Goal: Task Accomplishment & Management: Use online tool/utility

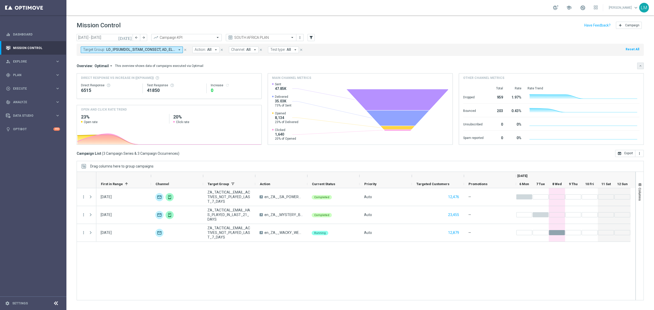
click at [638, 69] on button "keyboard_arrow_down" at bounding box center [641, 66] width 7 height 7
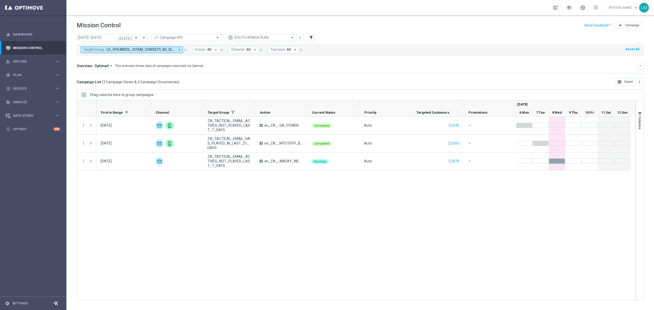
click at [639, 29] on div "add Campaign" at bounding box center [629, 25] width 30 height 10
click at [639, 27] on button "add Campaign" at bounding box center [629, 25] width 26 height 7
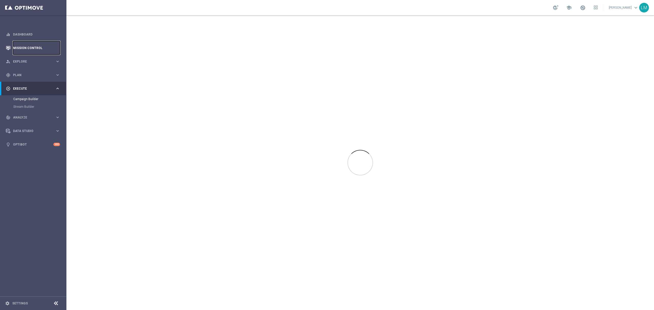
click at [49, 50] on link "Mission Control" at bounding box center [36, 48] width 47 height 14
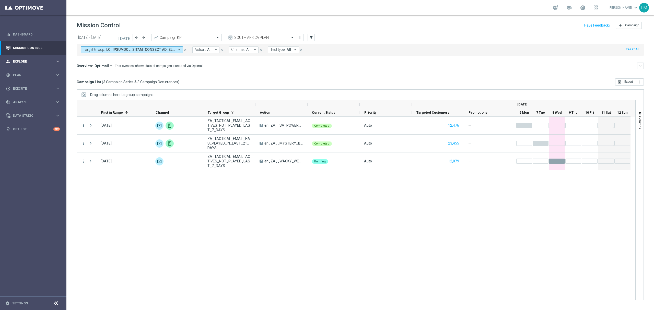
click at [36, 67] on div "person_search Explore keyboard_arrow_right" at bounding box center [33, 62] width 66 height 14
click at [32, 74] on link "Customer Explorer" at bounding box center [33, 72] width 40 height 4
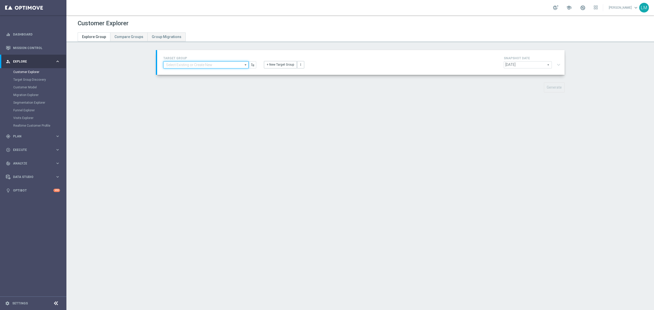
click at [210, 68] on input at bounding box center [205, 64] width 85 height 7
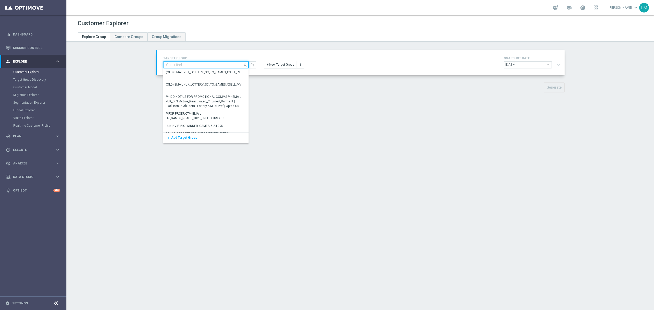
paste input "ZA_TACTICAL_EMAIL_BIG_DEPOSITS_BIG_LOSERS_LAST_WEEK"
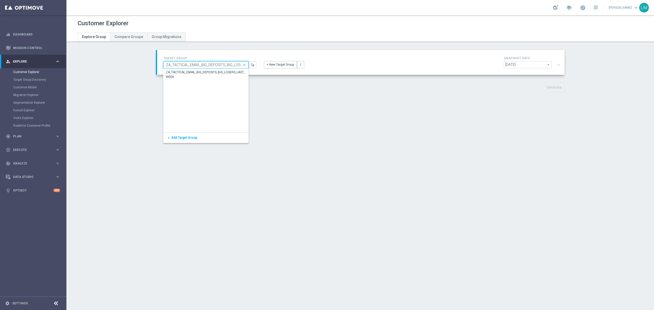
scroll to position [0, 24]
type input "ZA_TACTICAL_EMAIL_BIG_DEPOSITS_BIG_LOSERS_LAST_WEEK"
click at [206, 73] on div "ZA_TACTICAL_EMAIL_BIG_DEPOSITS_BIG_LOSERS_LAST_WEEK" at bounding box center [206, 74] width 81 height 9
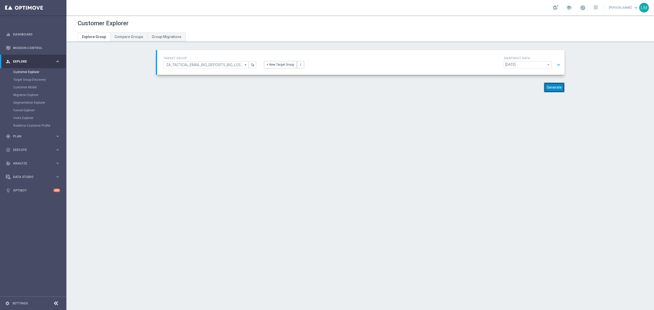
click at [558, 89] on button "Generate" at bounding box center [554, 88] width 21 height 10
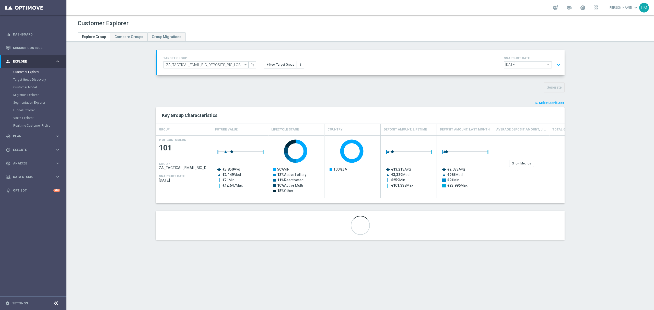
click at [556, 65] on button "expand_more" at bounding box center [558, 65] width 7 height 10
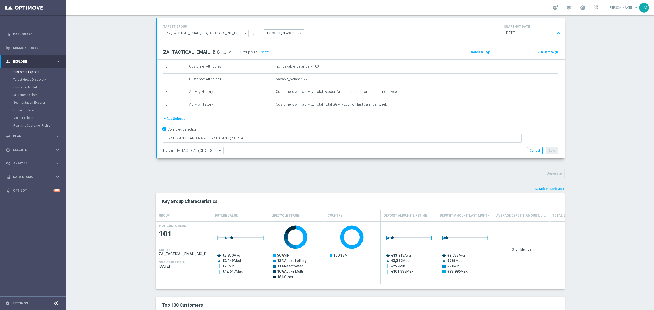
scroll to position [61, 0]
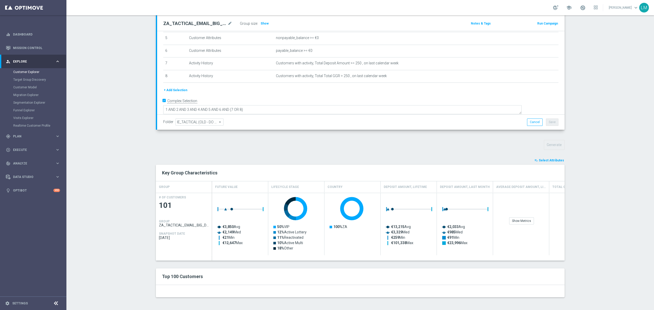
drag, startPoint x: 264, startPoint y: 261, endPoint x: 278, endPoint y: 262, distance: 14.6
click at [278, 262] on div "playlist_add_check Select Attributes Key Group Characteristics Drag here to set…" at bounding box center [360, 228] width 409 height 140
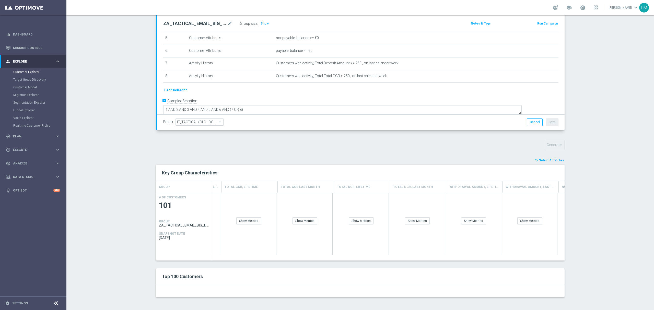
scroll to position [0, 340]
click at [388, 223] on div "Show Metrics" at bounding box center [388, 221] width 25 height 7
click at [282, 223] on div "Show Metrics" at bounding box center [276, 221] width 25 height 7
